Goal: Use online tool/utility: Utilize a website feature to perform a specific function

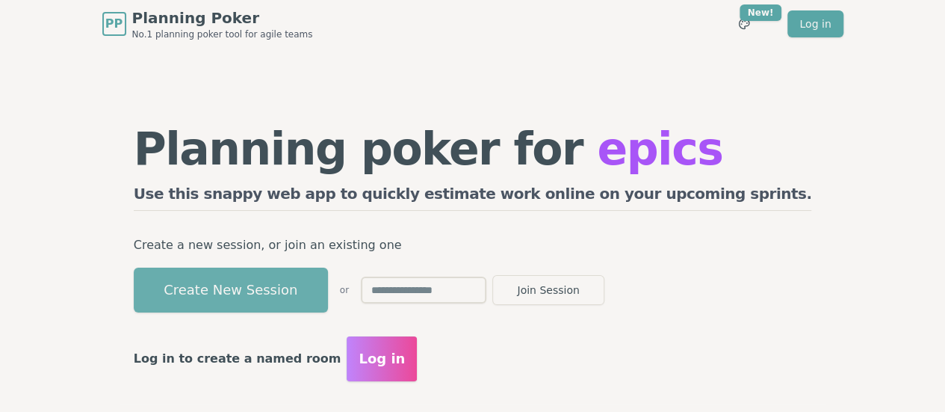
click at [320, 297] on button "Create New Session" at bounding box center [231, 289] width 194 height 45
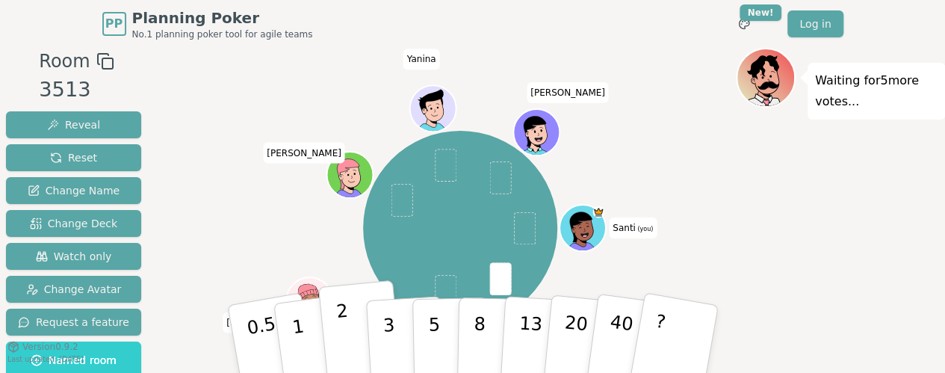
click at [341, 338] on p "2" at bounding box center [344, 340] width 19 height 81
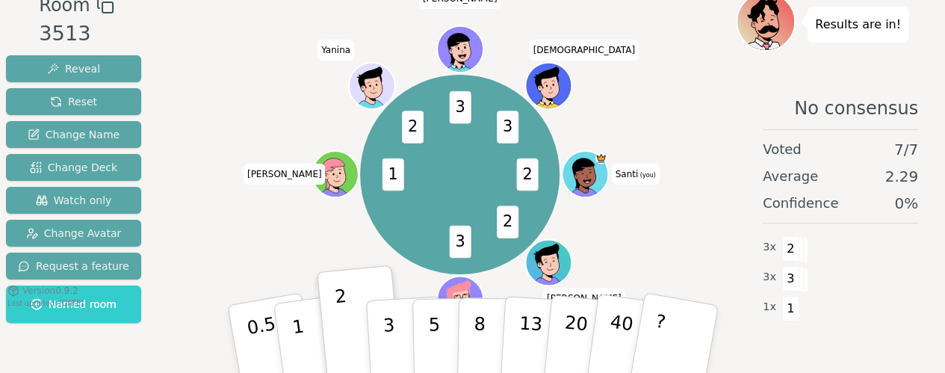
scroll to position [58, 0]
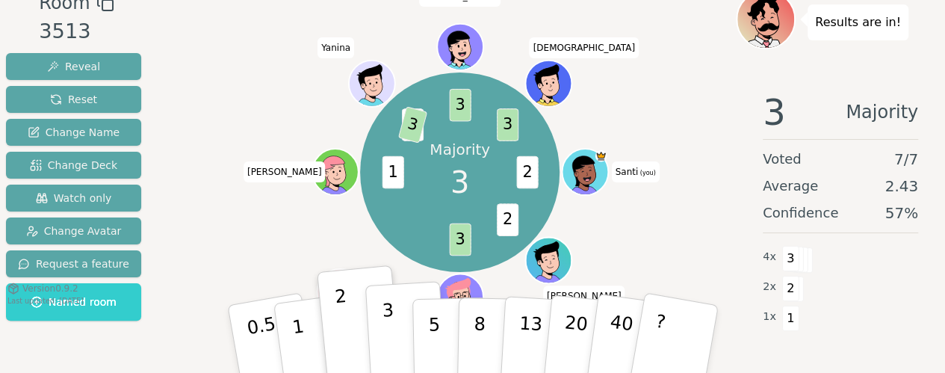
click at [387, 319] on p "3" at bounding box center [389, 340] width 16 height 81
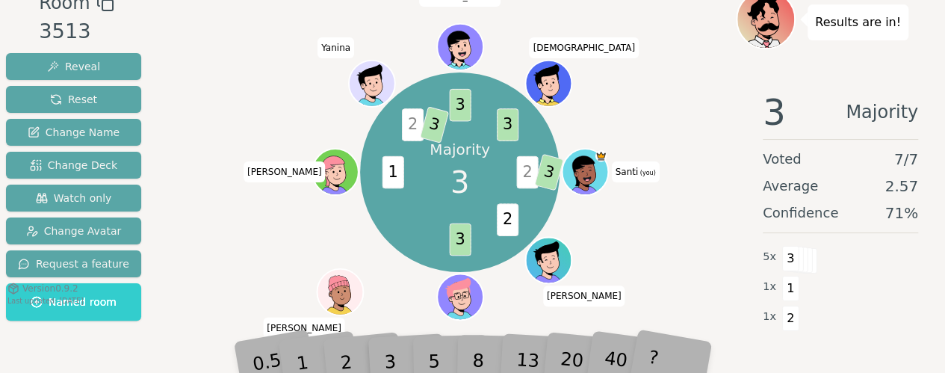
scroll to position [85, 0]
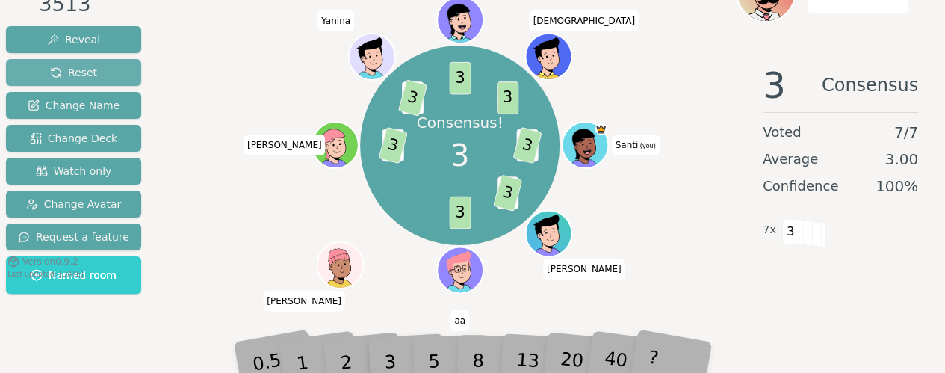
click at [64, 69] on span "Reset" at bounding box center [73, 72] width 47 height 15
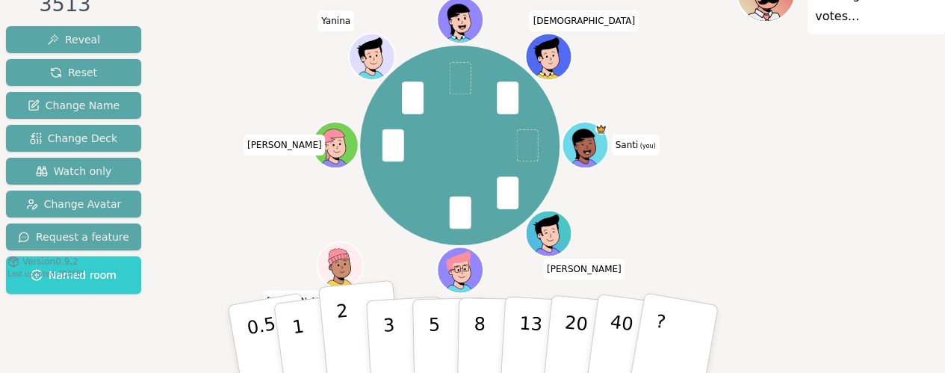
click at [335, 335] on button "2" at bounding box center [359, 339] width 85 height 119
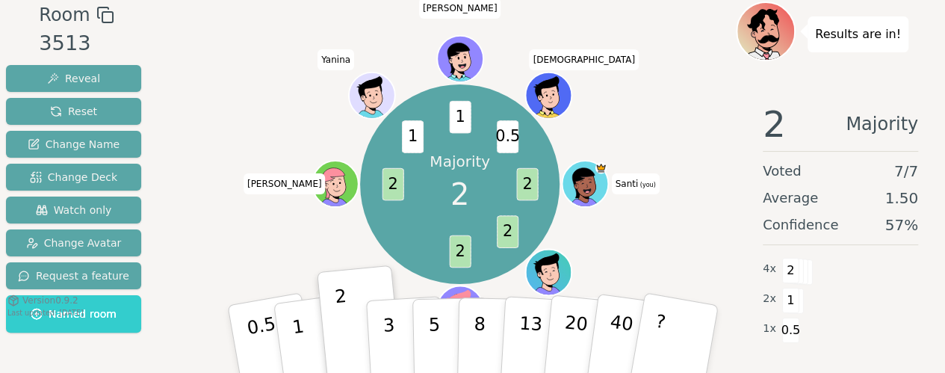
scroll to position [48, 0]
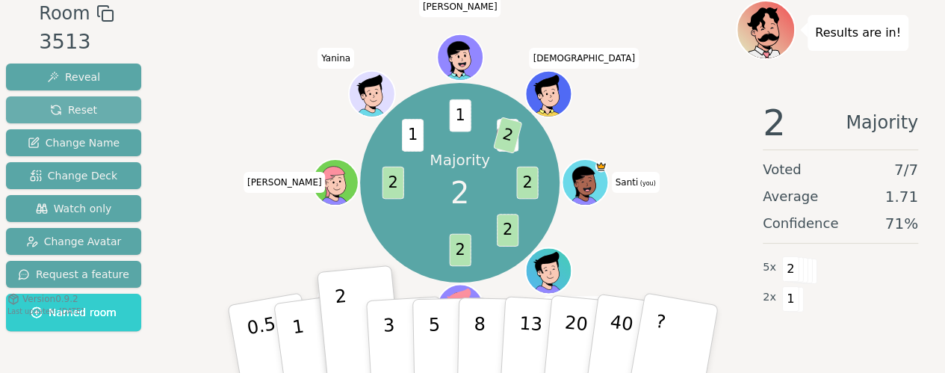
click at [64, 111] on span "Reset" at bounding box center [73, 109] width 47 height 15
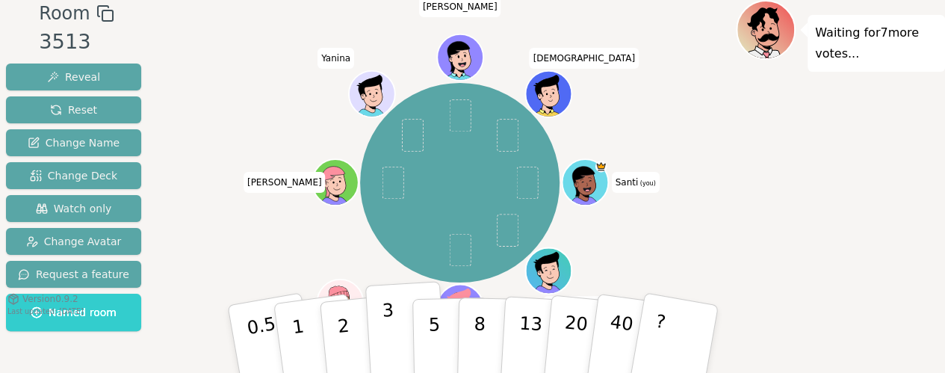
click at [380, 326] on button "3" at bounding box center [405, 339] width 81 height 117
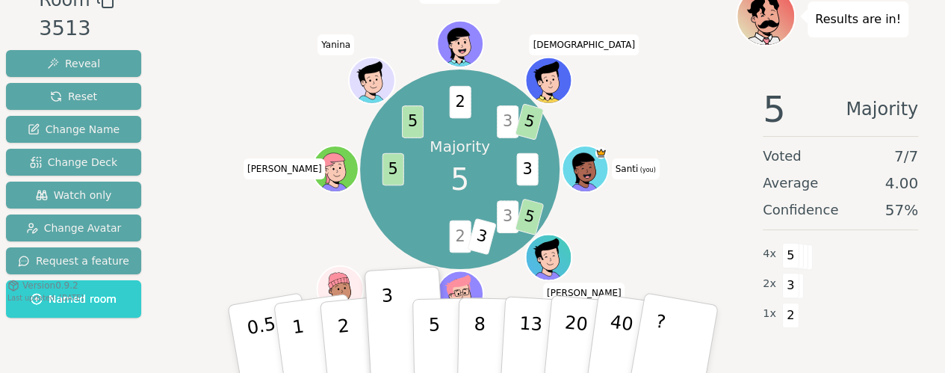
scroll to position [54, 0]
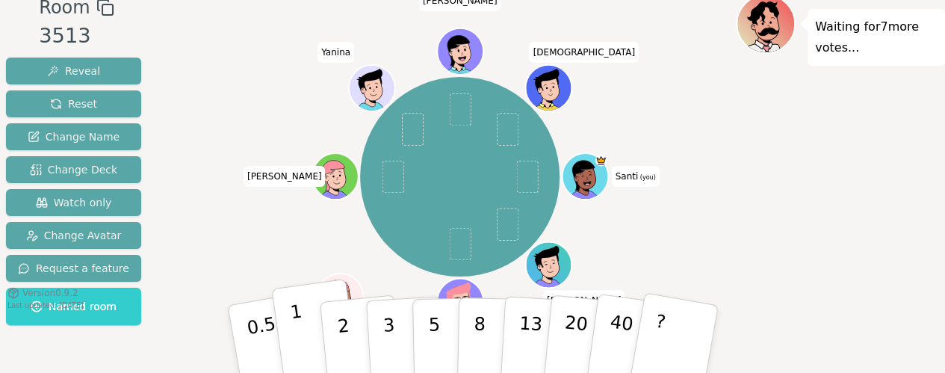
click at [311, 326] on button "1" at bounding box center [315, 339] width 89 height 121
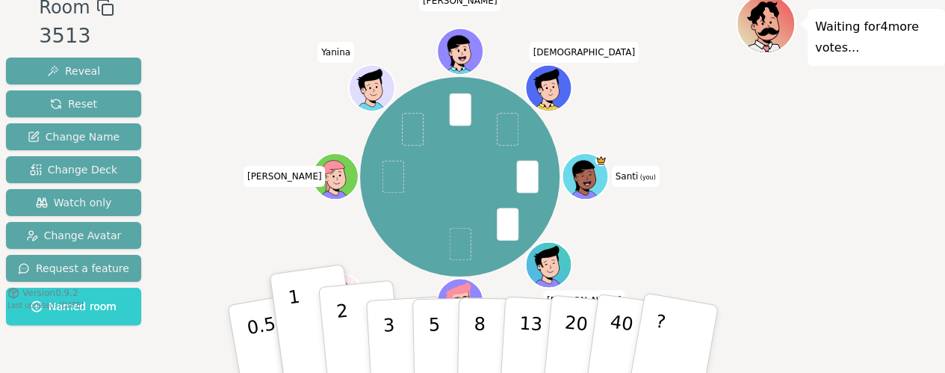
click at [335, 324] on button "2" at bounding box center [359, 339] width 85 height 119
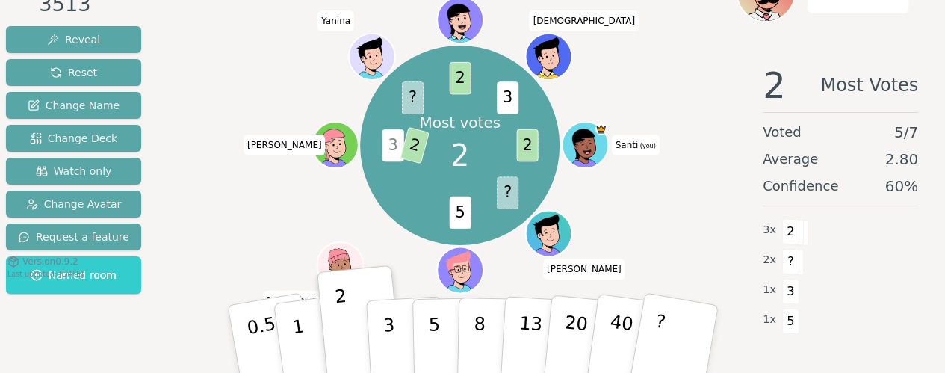
scroll to position [84, 0]
